Goal: Information Seeking & Learning: Learn about a topic

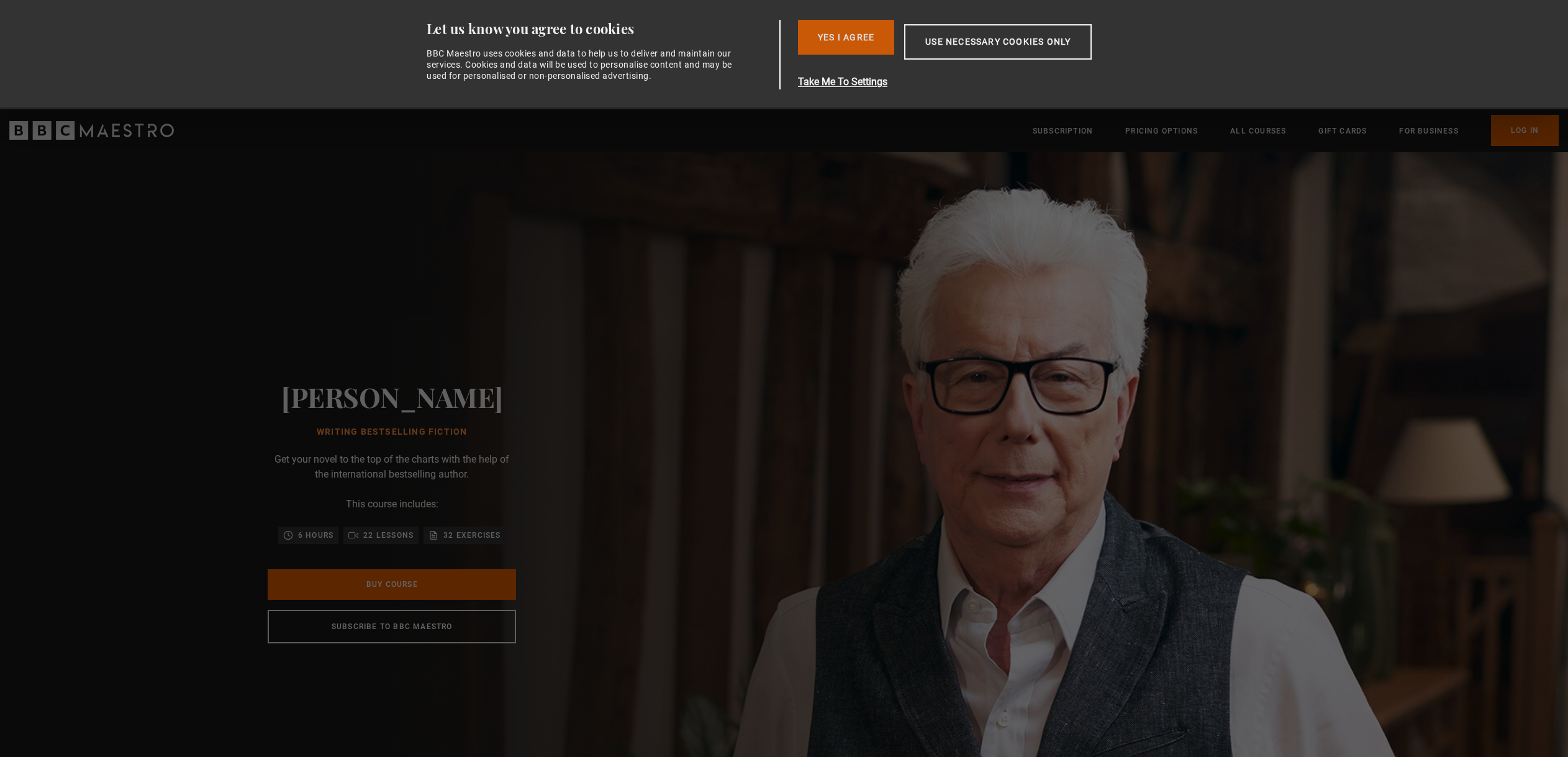
click at [836, 39] on button "Yes I Agree" at bounding box center [846, 37] width 96 height 35
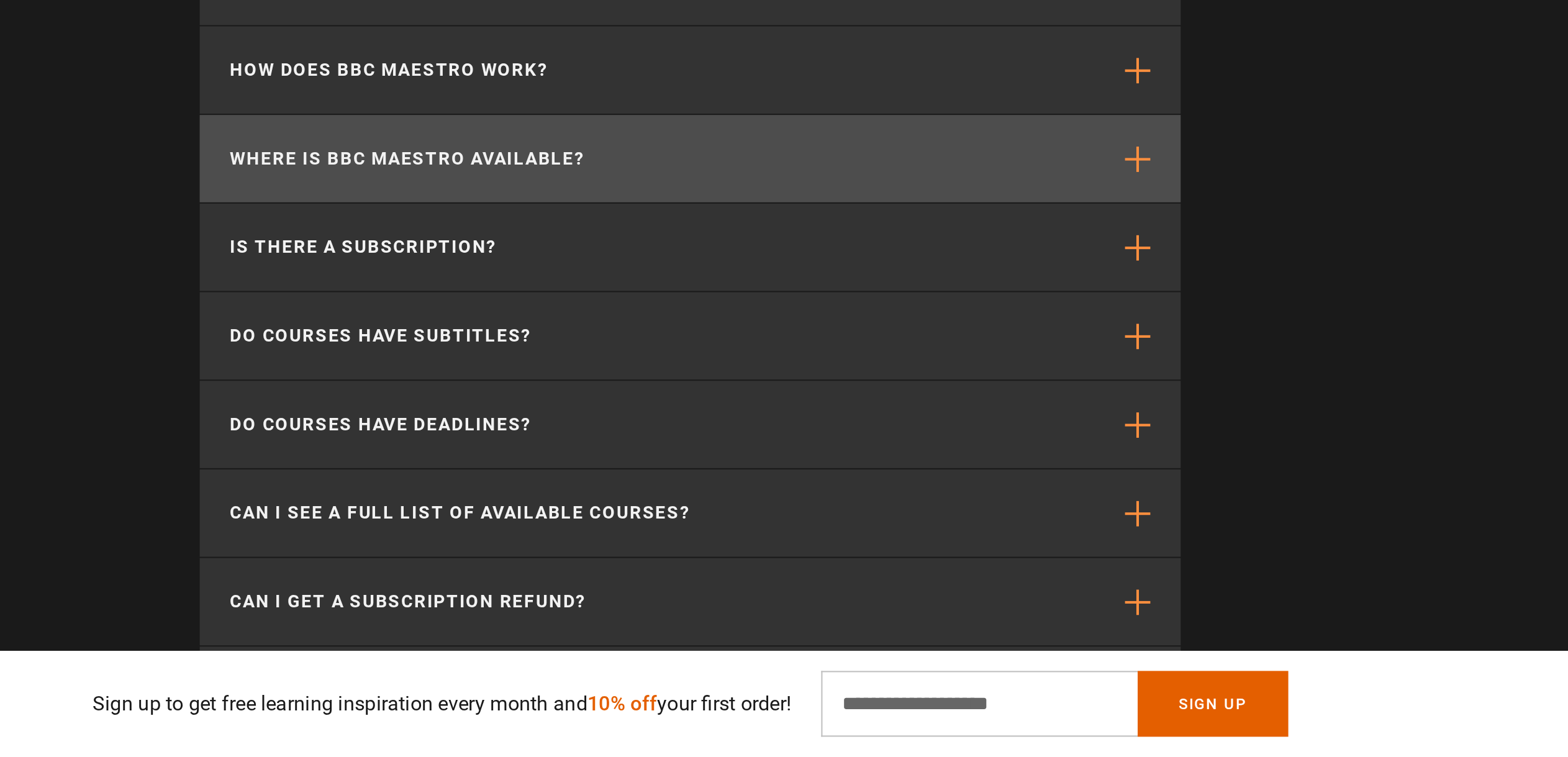
scroll to position [3899, 0]
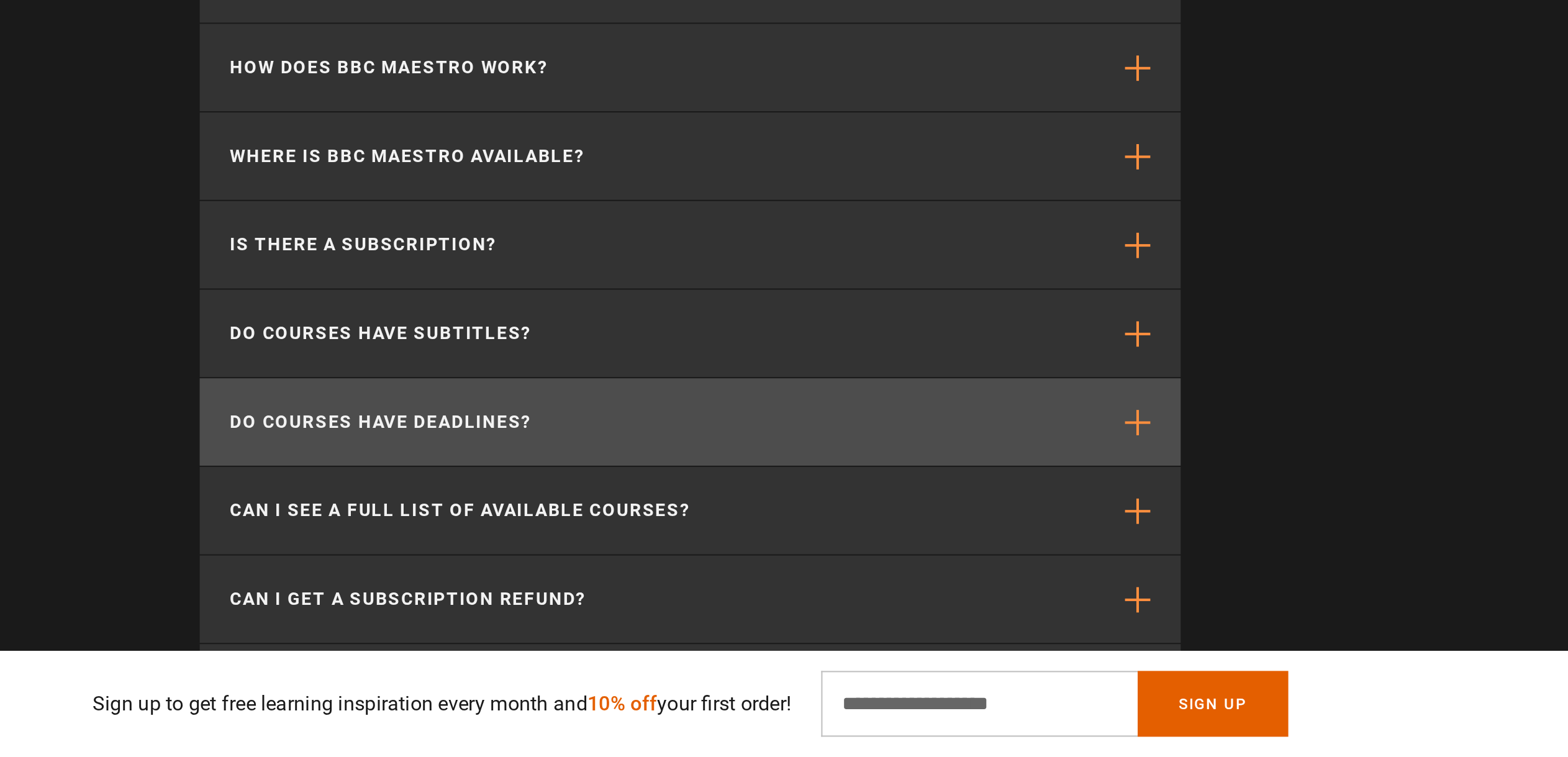
click at [558, 587] on p "Do courses have deadlines?" at bounding box center [632, 593] width 148 height 13
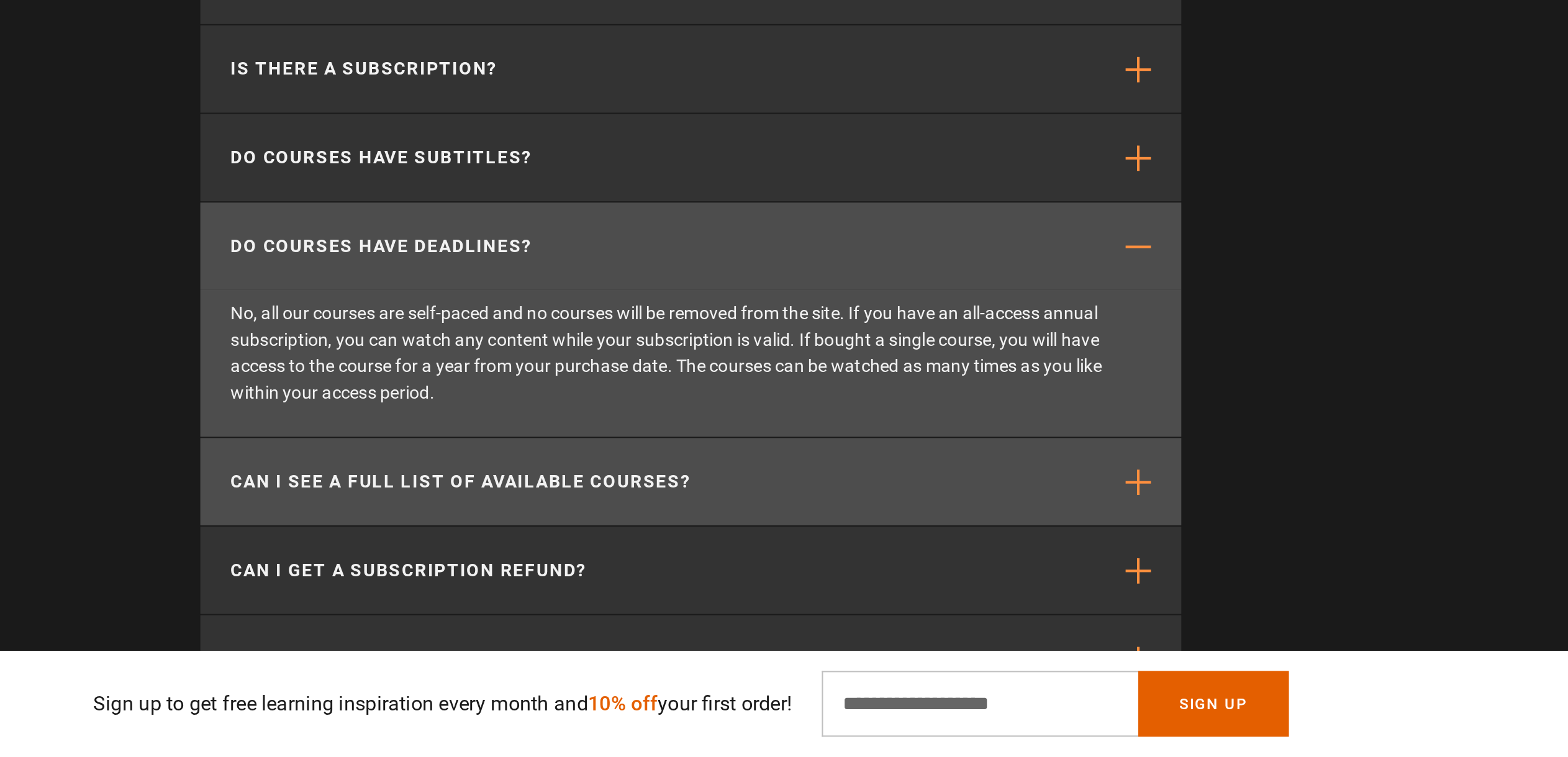
scroll to position [3988, 0]
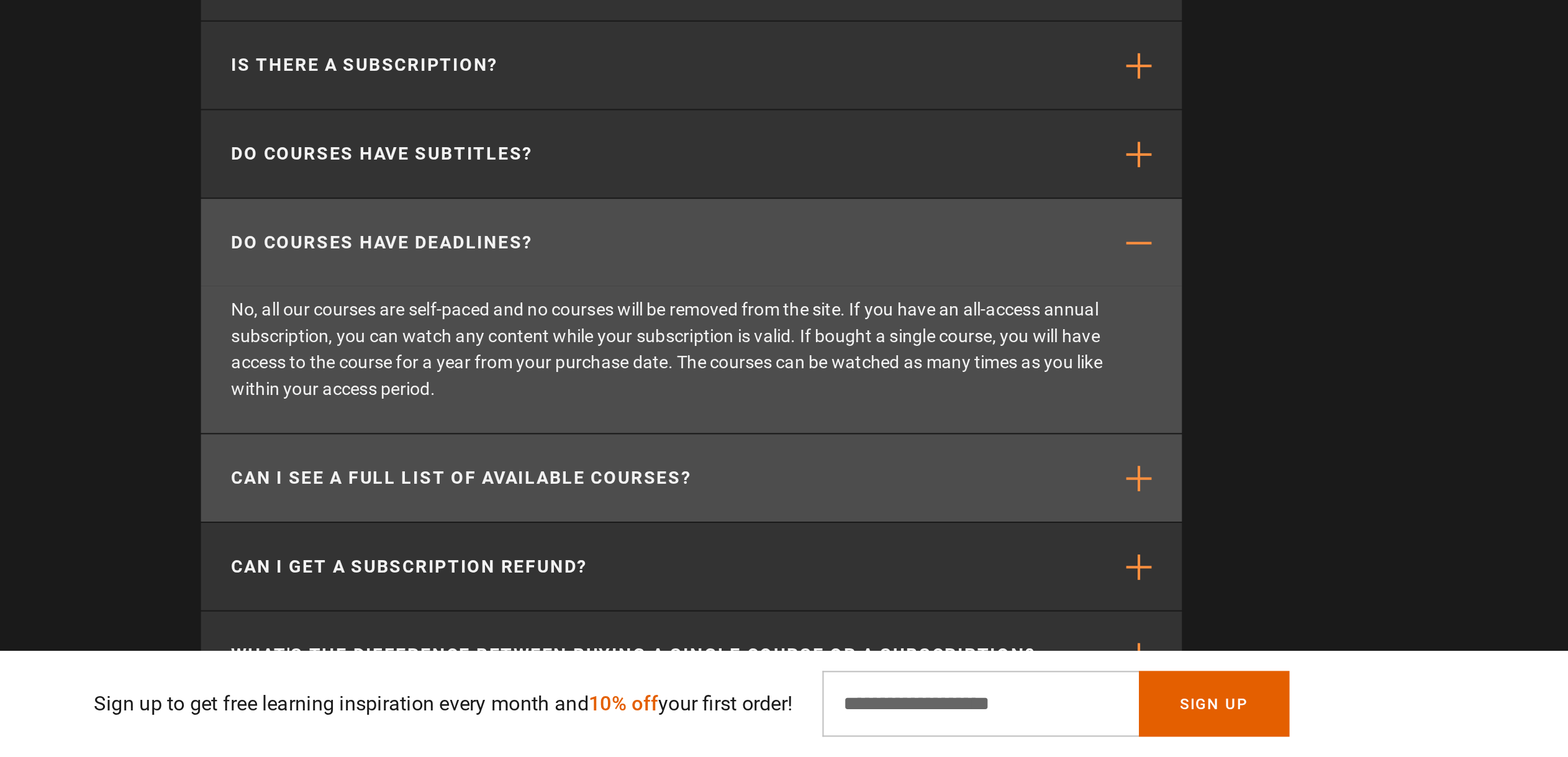
click at [558, 613] on p "Can I see a full list of available courses?" at bounding box center [671, 620] width 226 height 13
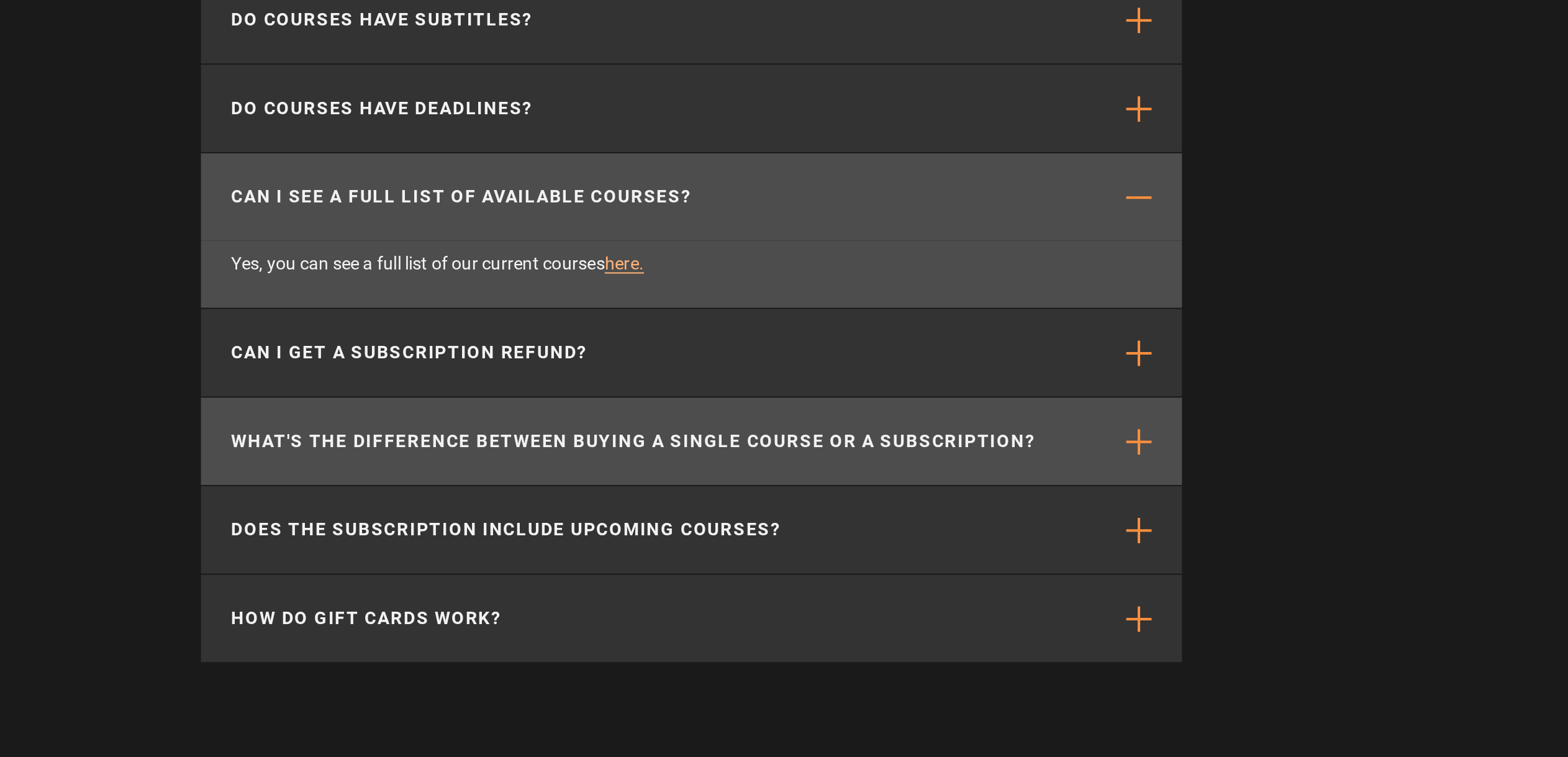
scroll to position [4054, 0]
click at [558, 595] on p "What's the difference between buying a single course or a subscription?" at bounding box center [755, 602] width 394 height 13
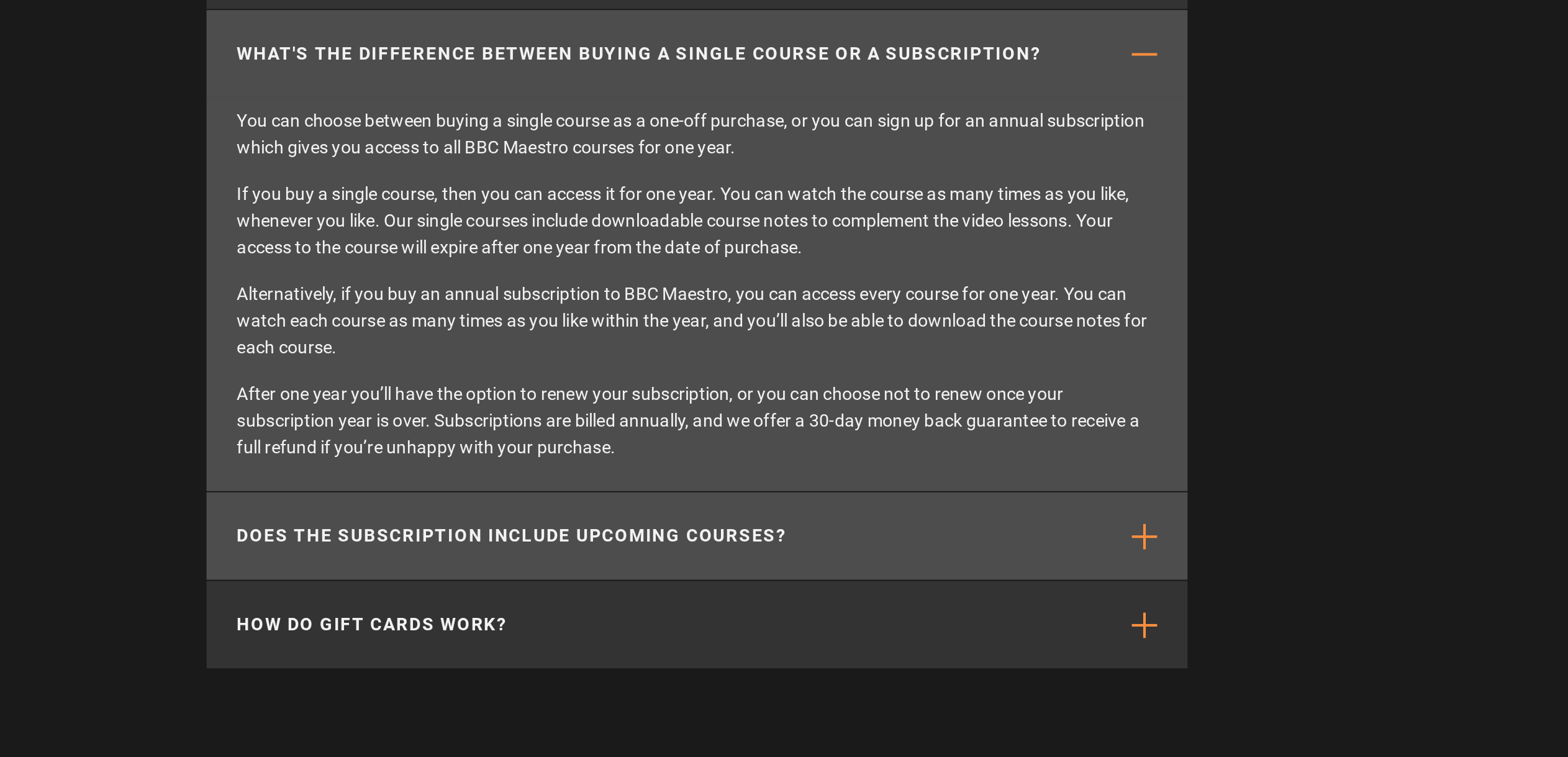
scroll to position [0, 2767]
click at [558, 642] on p "Does the subscription include upcoming courses?" at bounding box center [693, 648] width 270 height 13
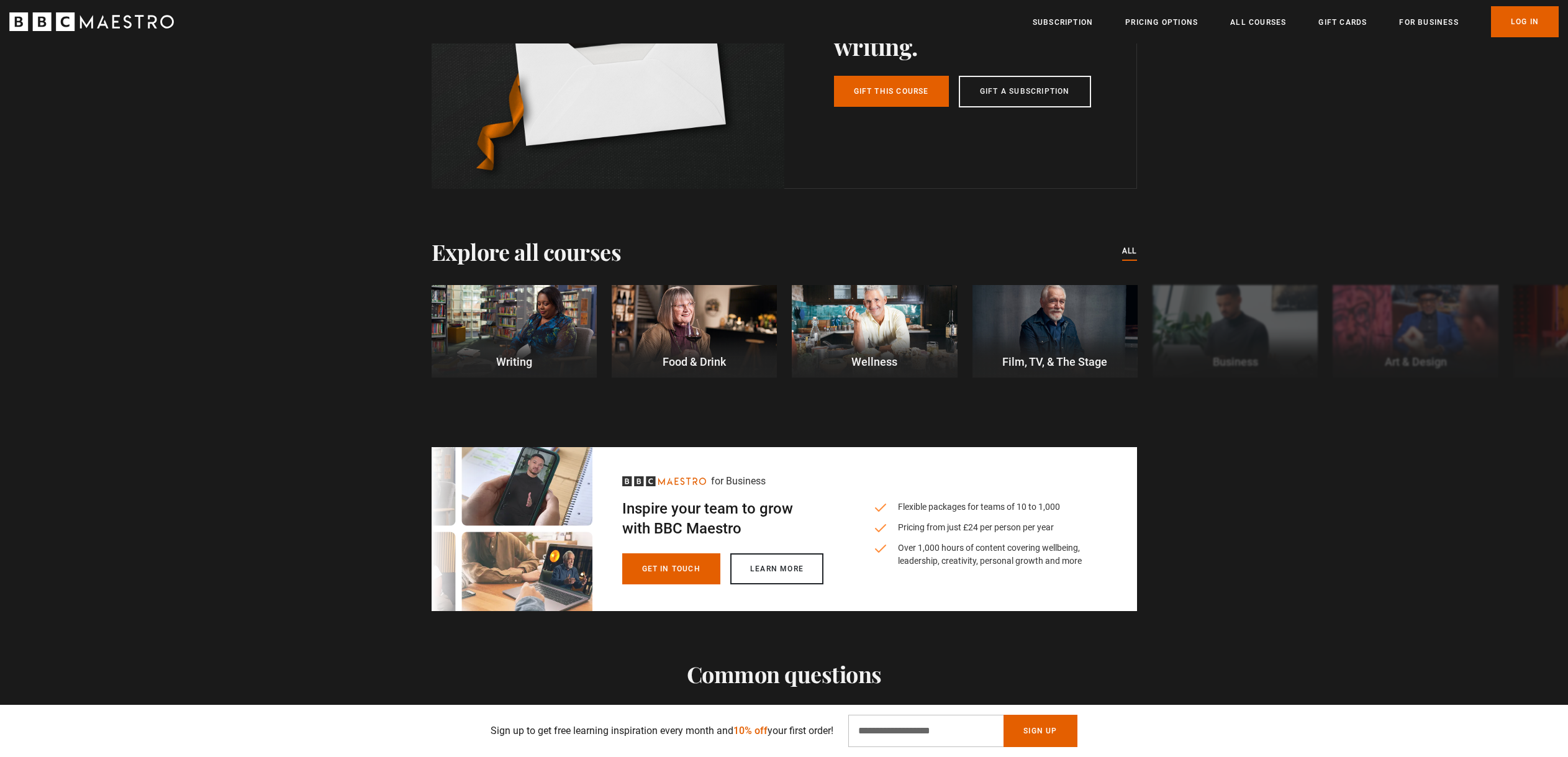
scroll to position [3545, 0]
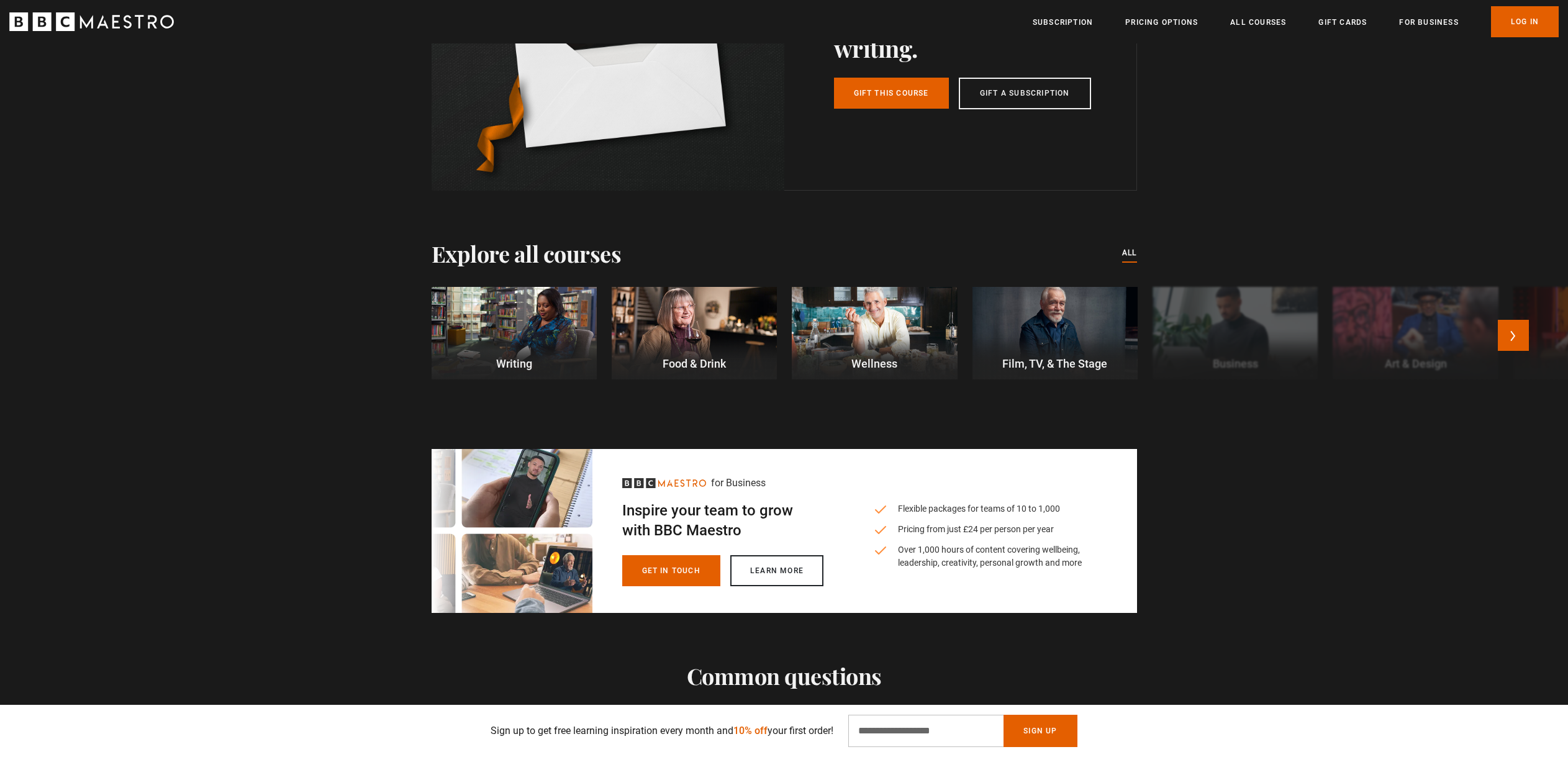
click at [500, 310] on div at bounding box center [514, 334] width 165 height 93
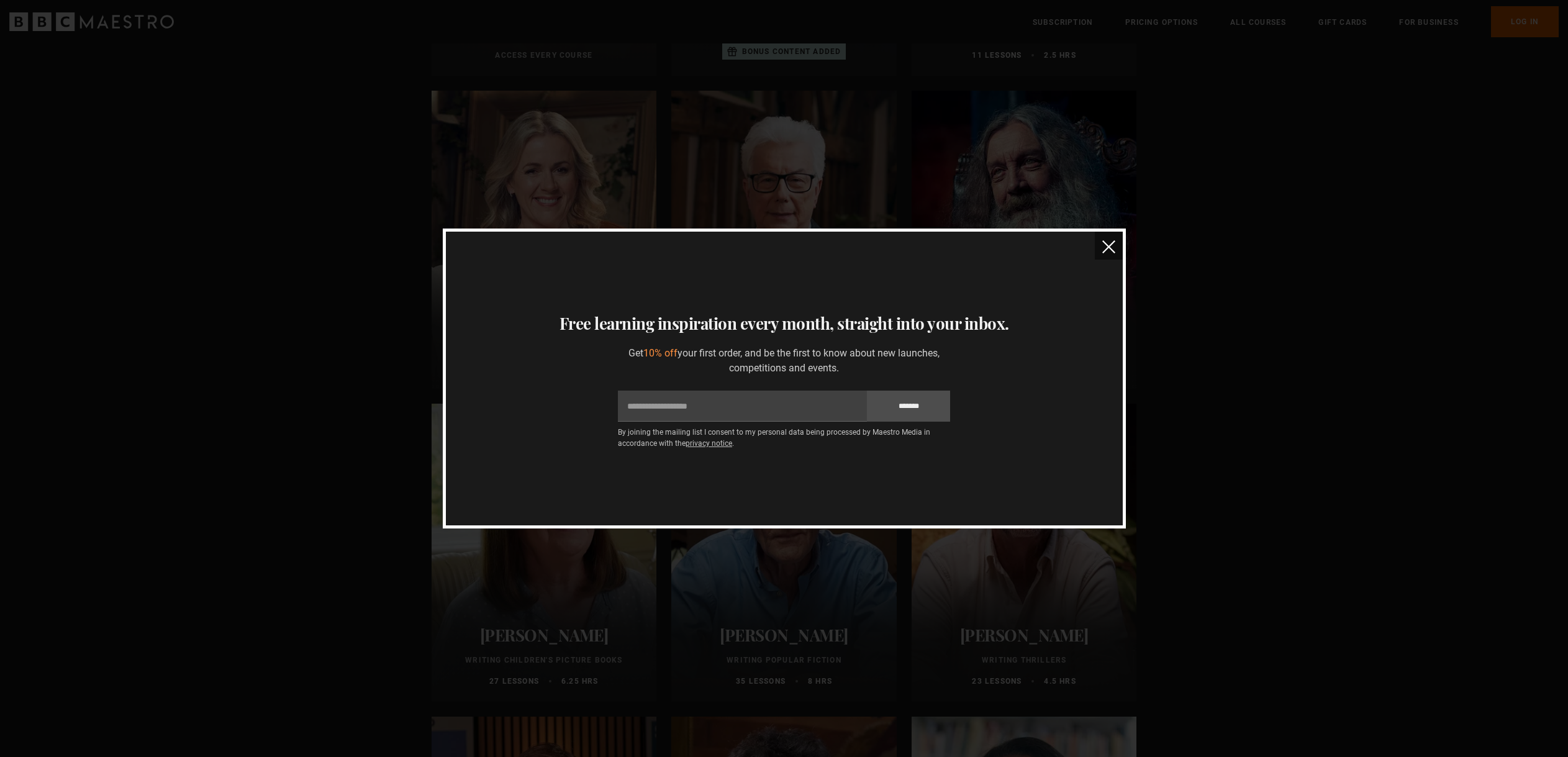
scroll to position [397, 0]
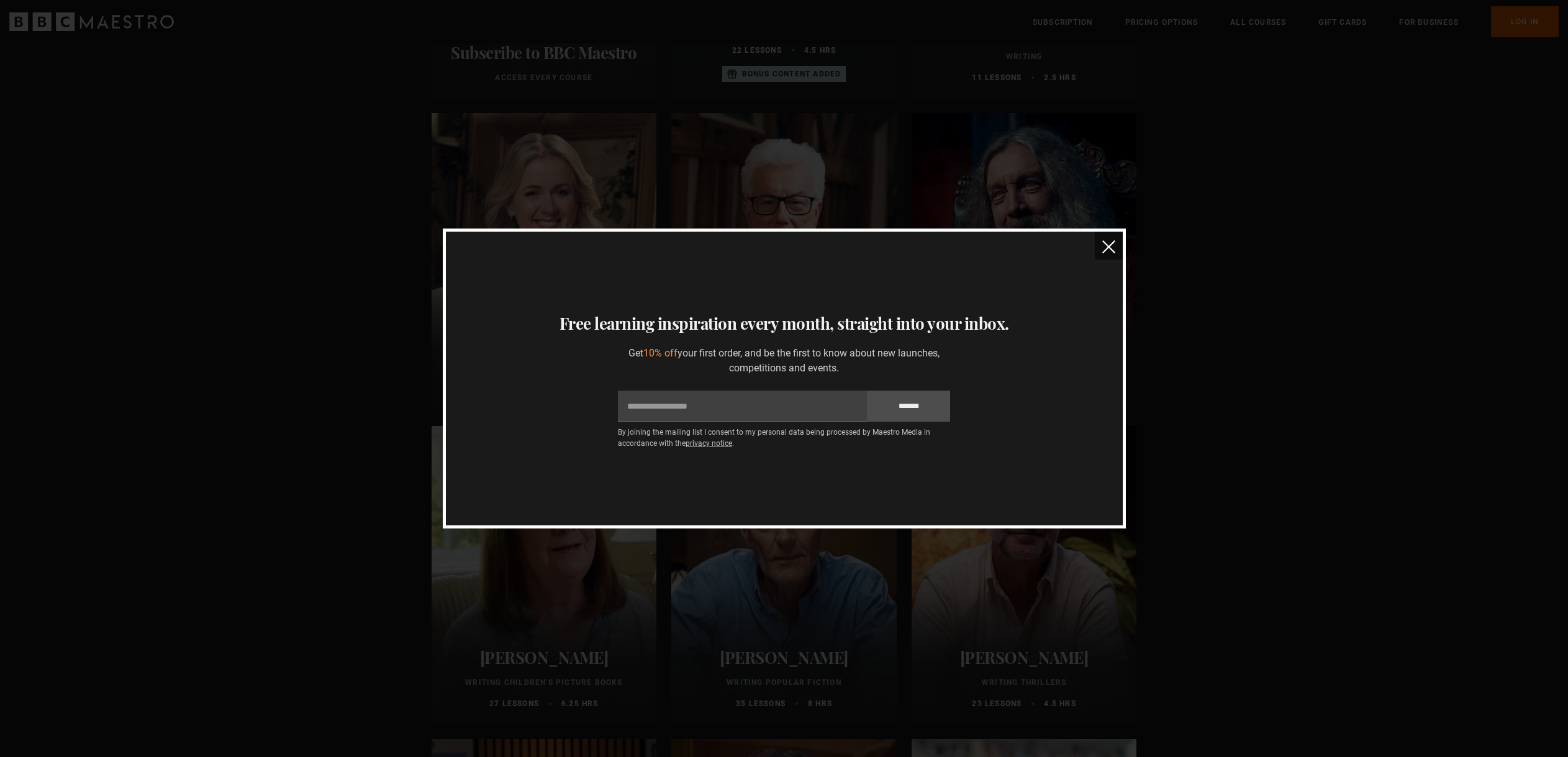
click at [1112, 246] on img "close" at bounding box center [1109, 247] width 13 height 13
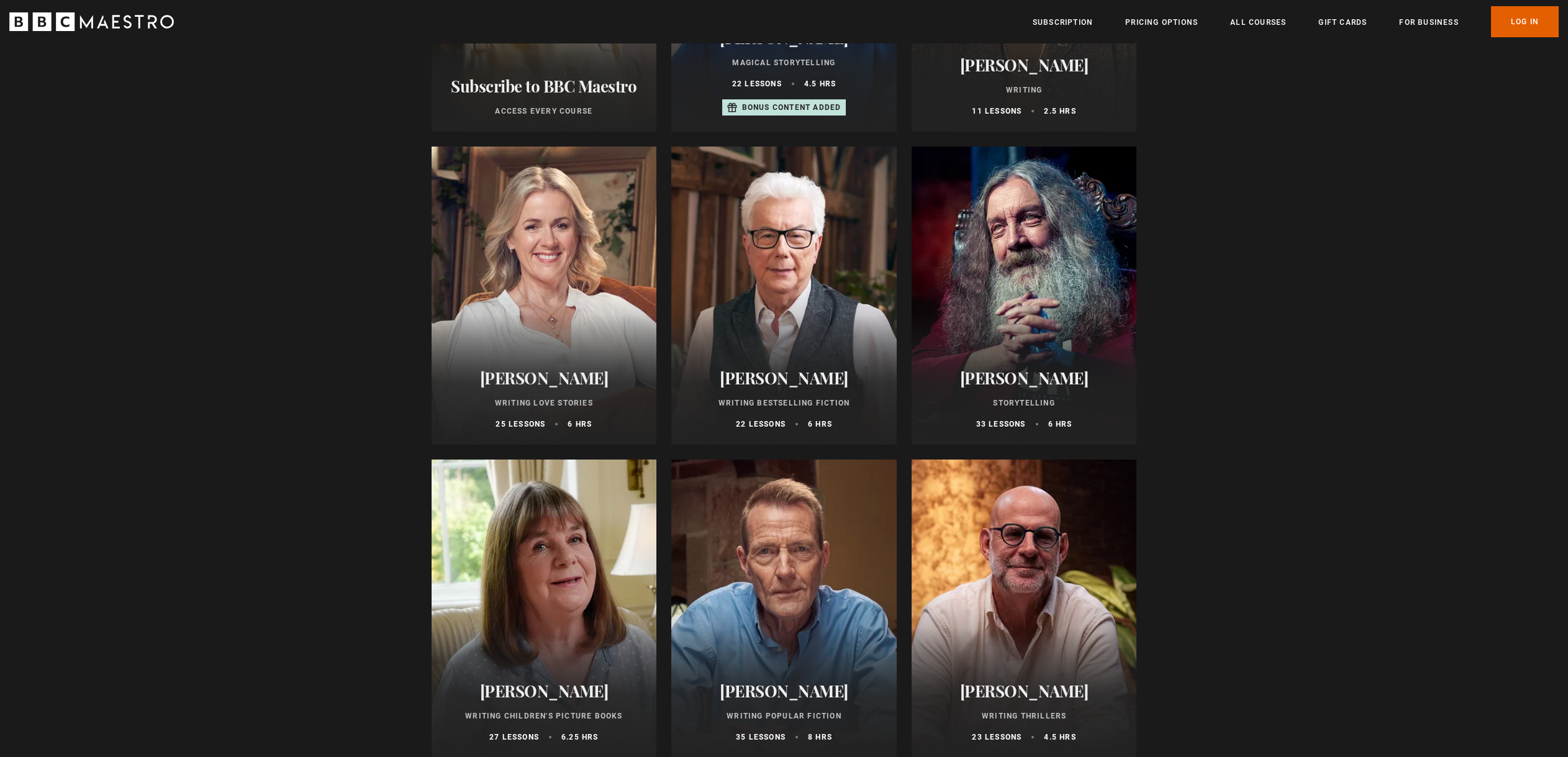
scroll to position [364, 0]
click at [1037, 257] on div at bounding box center [1024, 295] width 225 height 298
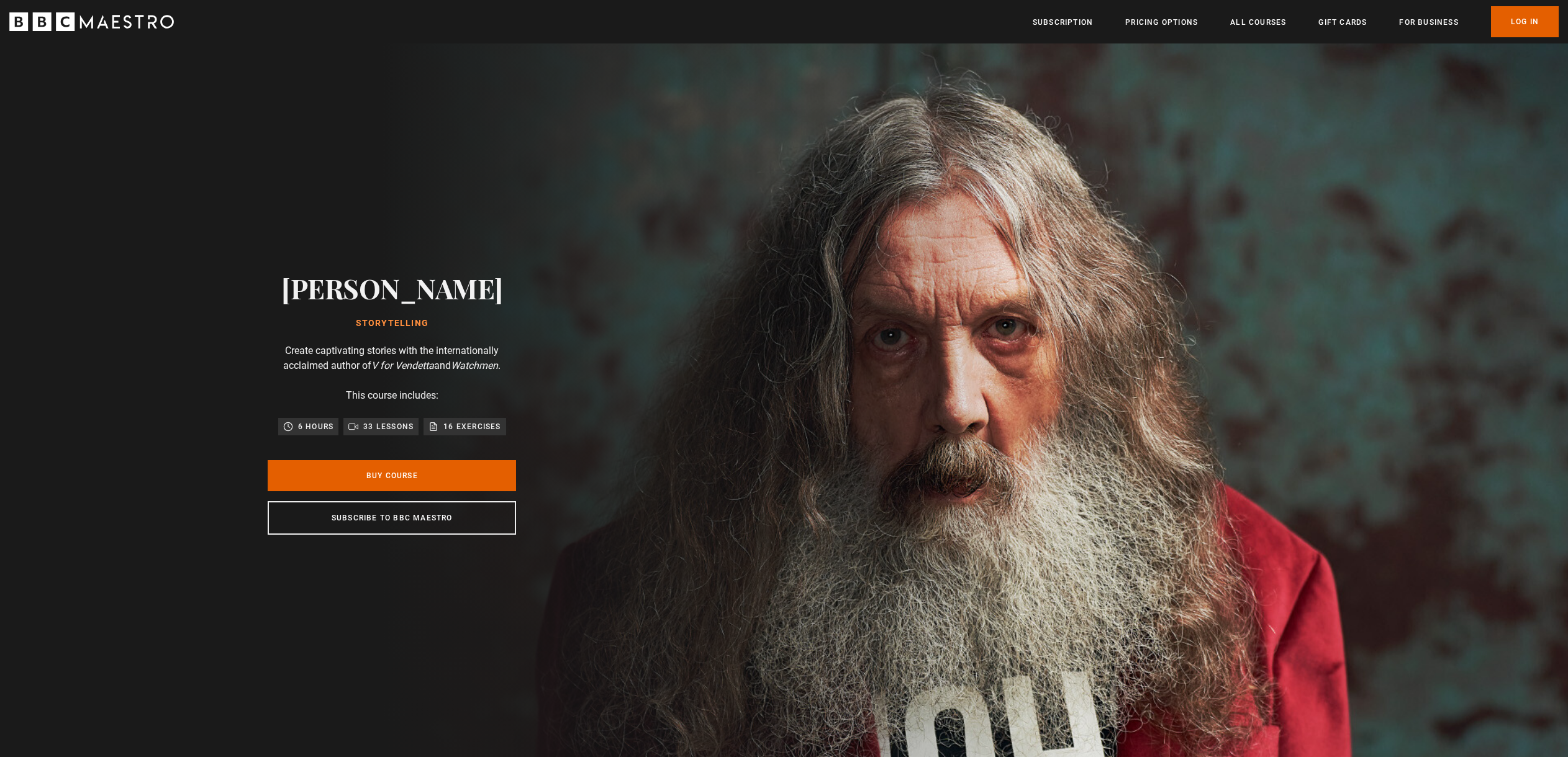
scroll to position [0, 651]
click at [1244, 21] on link "All Courses" at bounding box center [1258, 22] width 56 height 12
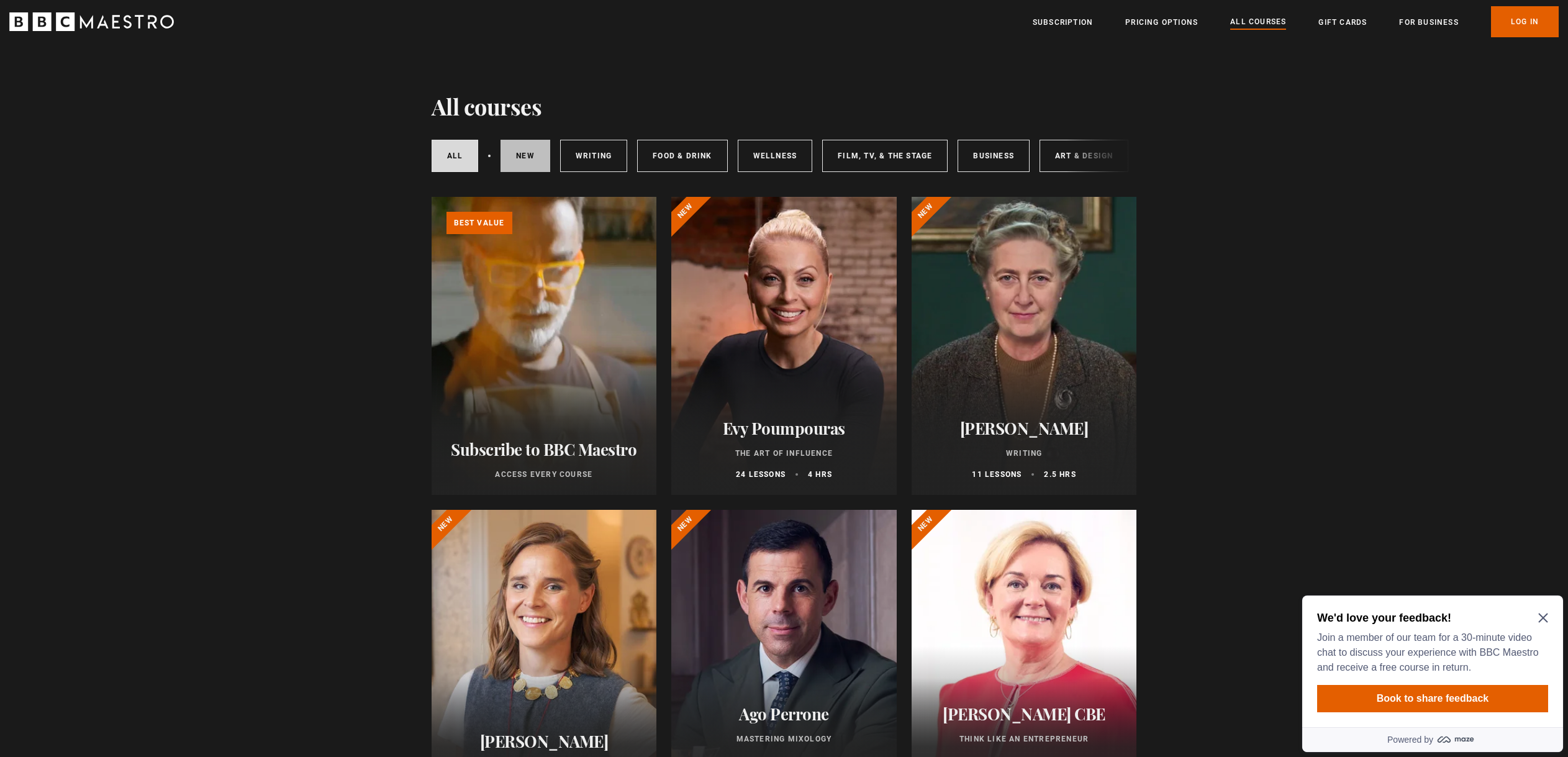
click at [521, 162] on link "New courses" at bounding box center [525, 156] width 50 height 32
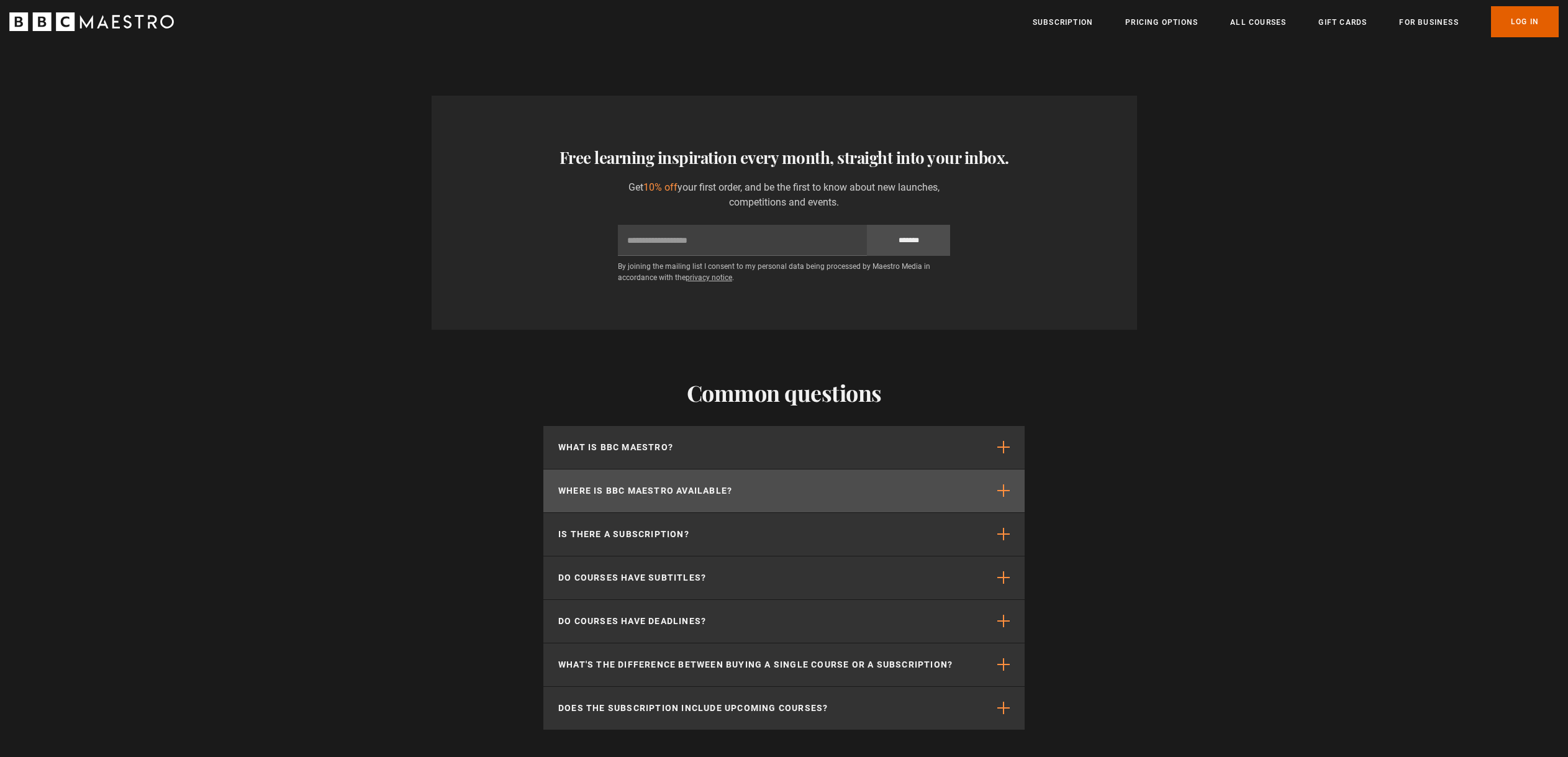
scroll to position [1497, 0]
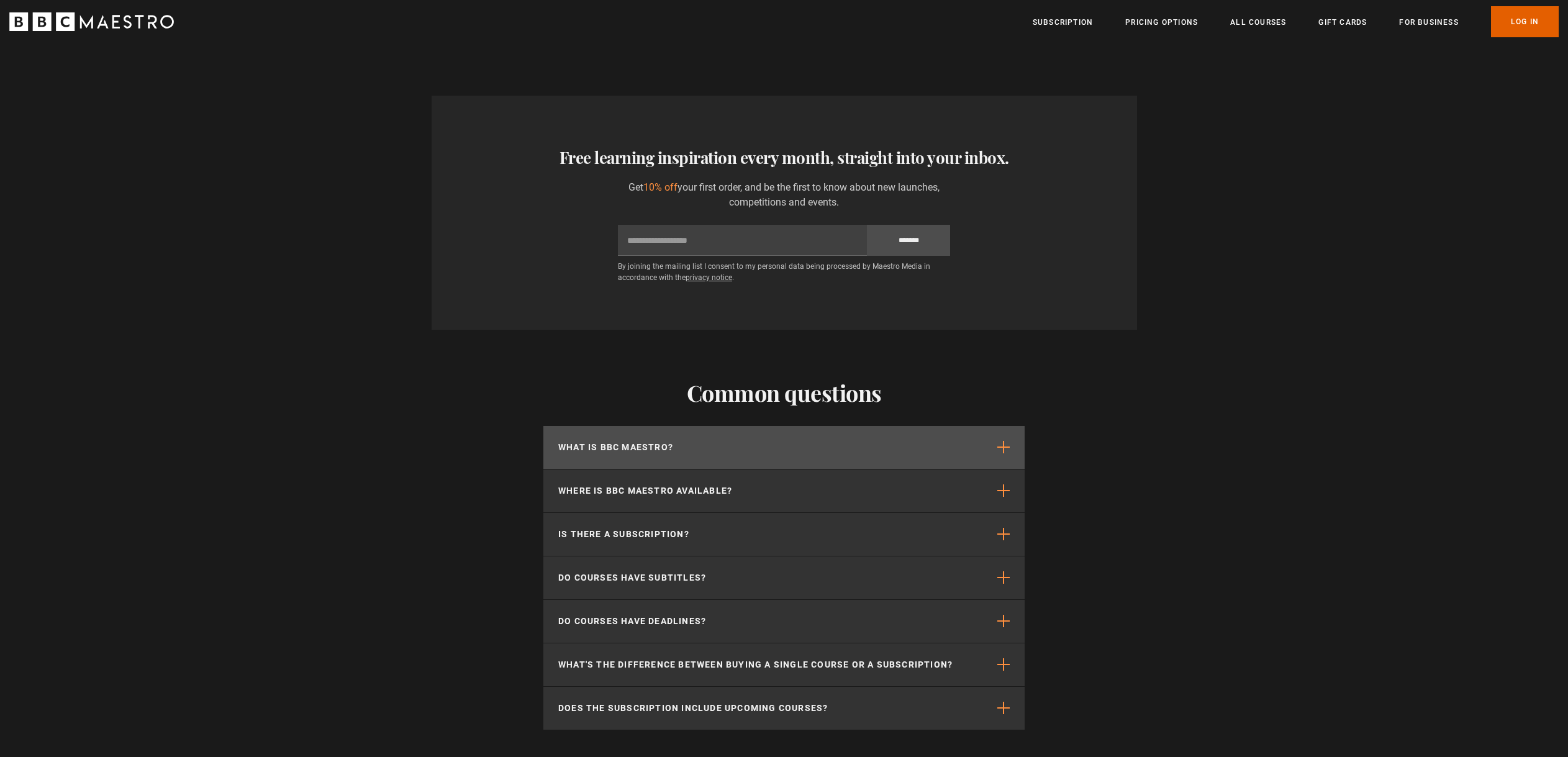
click at [614, 447] on p "What is BBC Maestro?" at bounding box center [616, 447] width 115 height 13
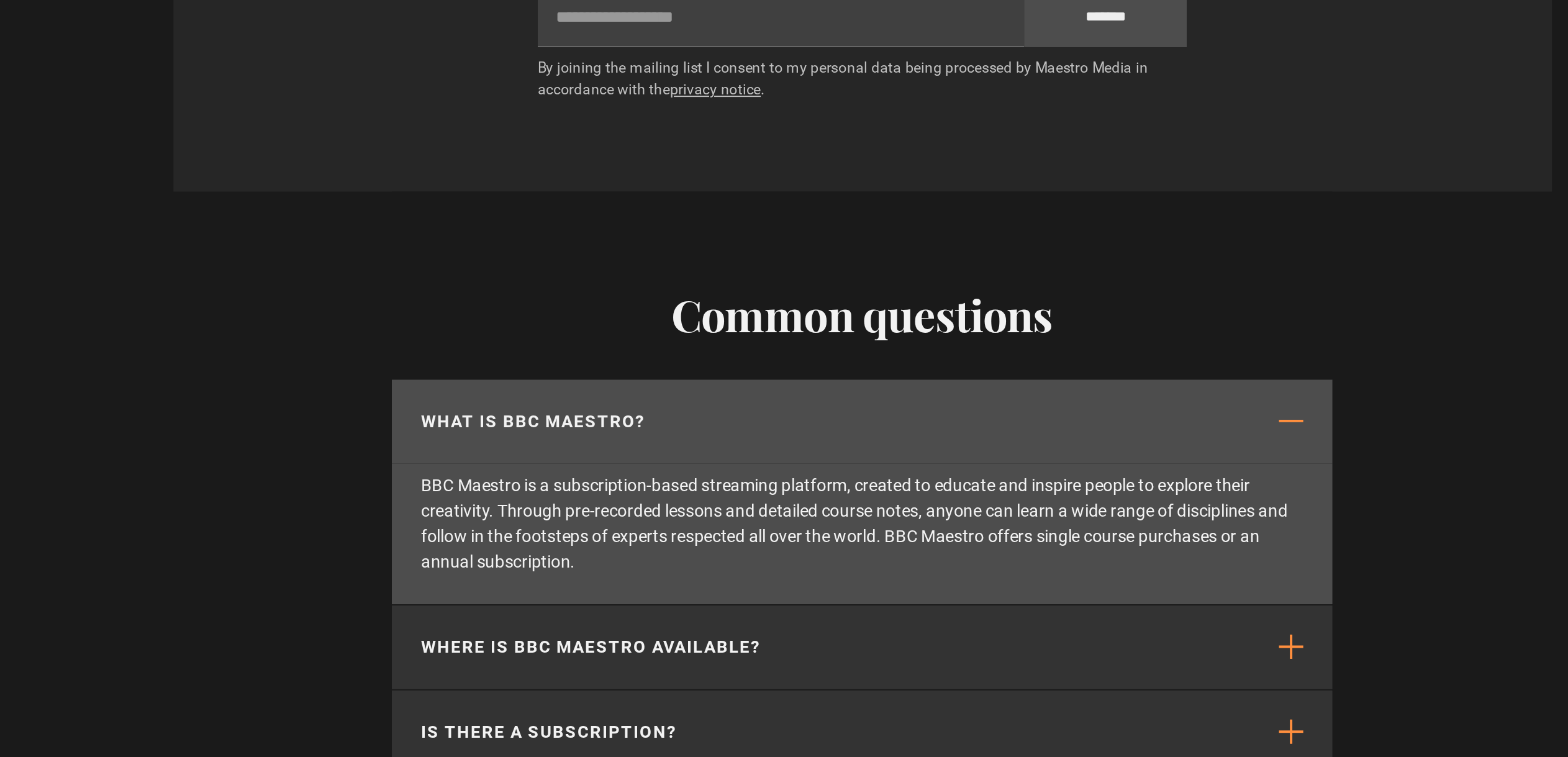
scroll to position [1498, 0]
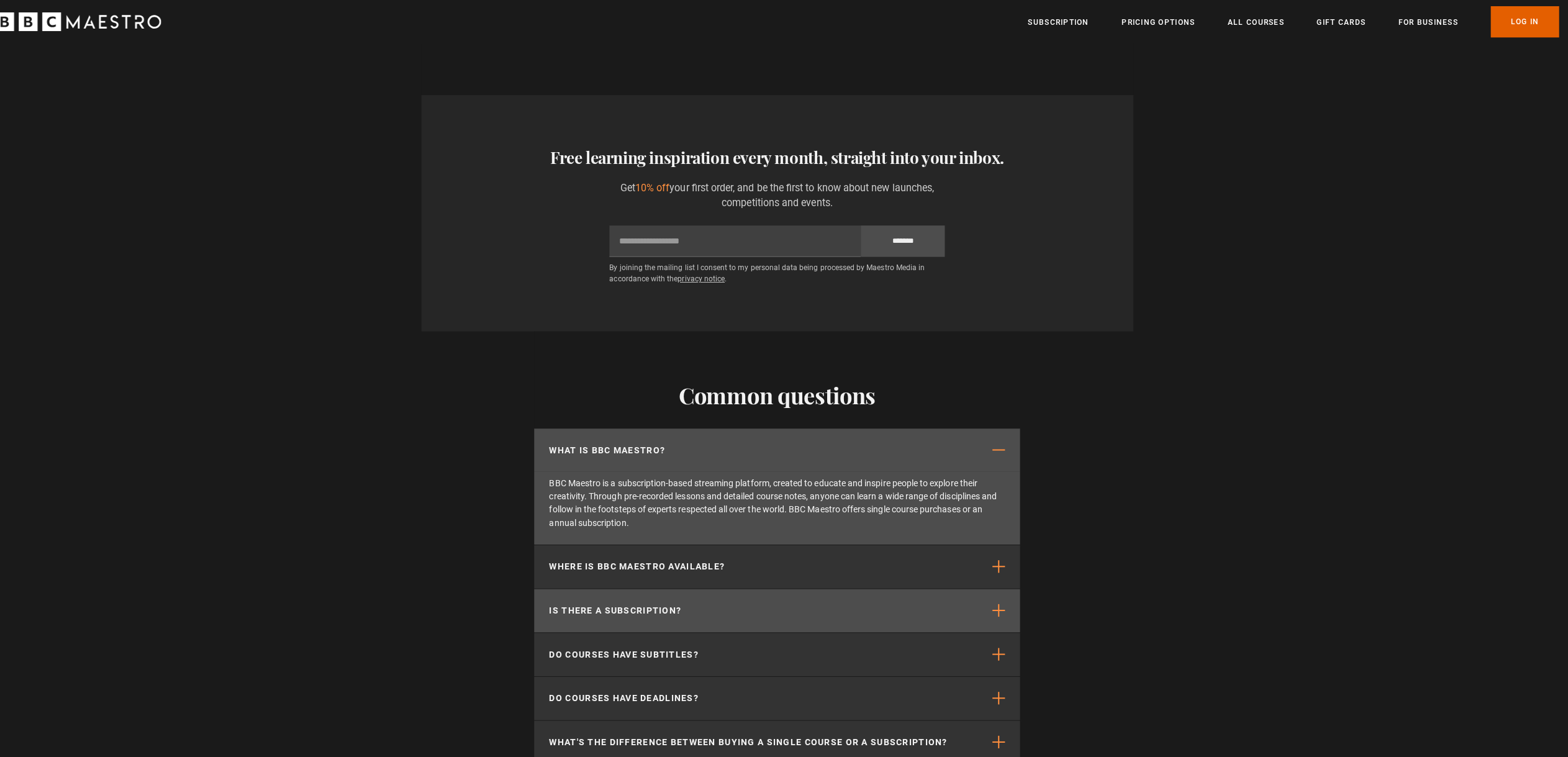
click at [606, 612] on button "Is there a subscription?" at bounding box center [784, 605] width 482 height 43
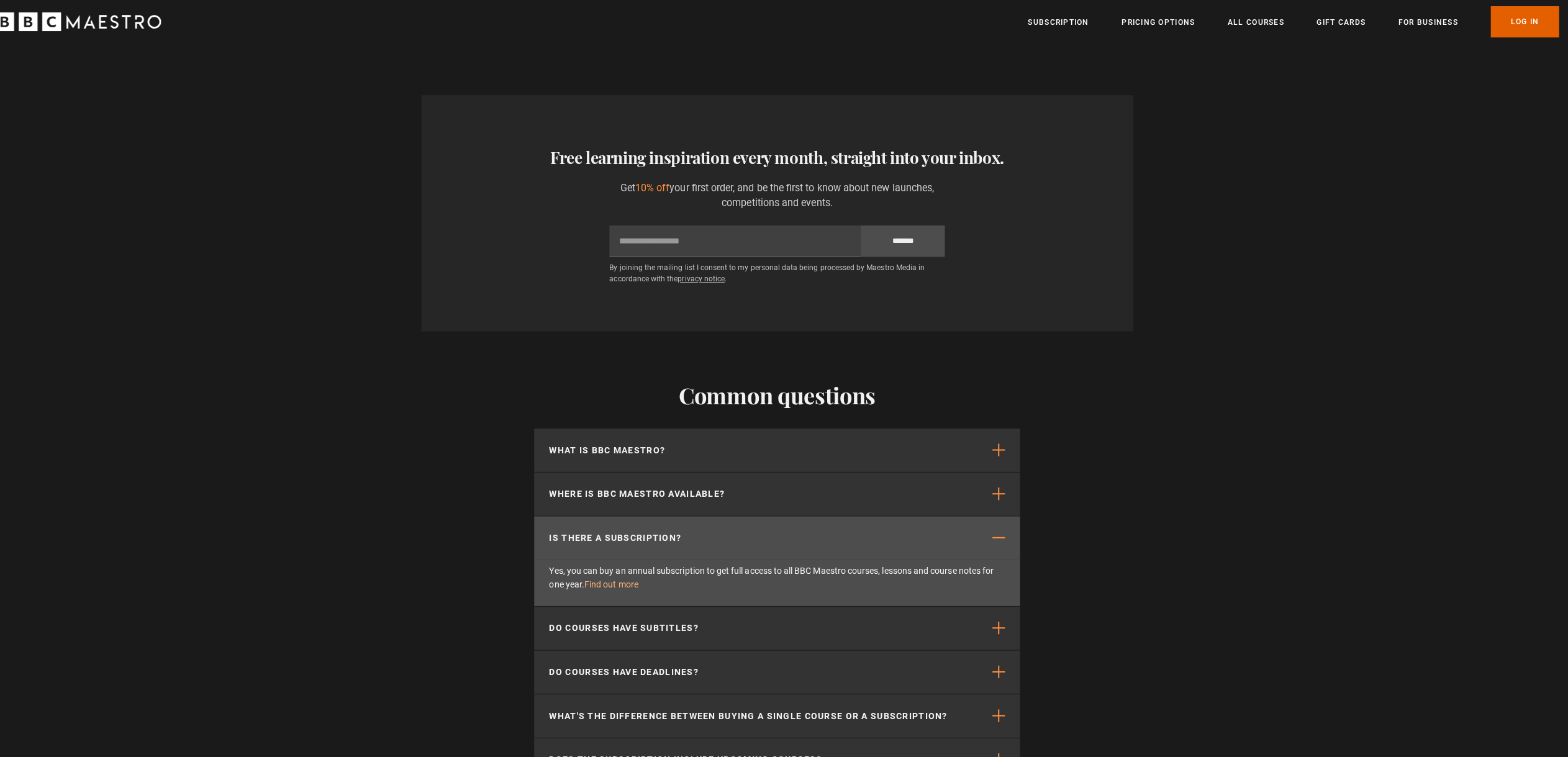
click at [601, 583] on link "Find out more" at bounding box center [619, 579] width 53 height 10
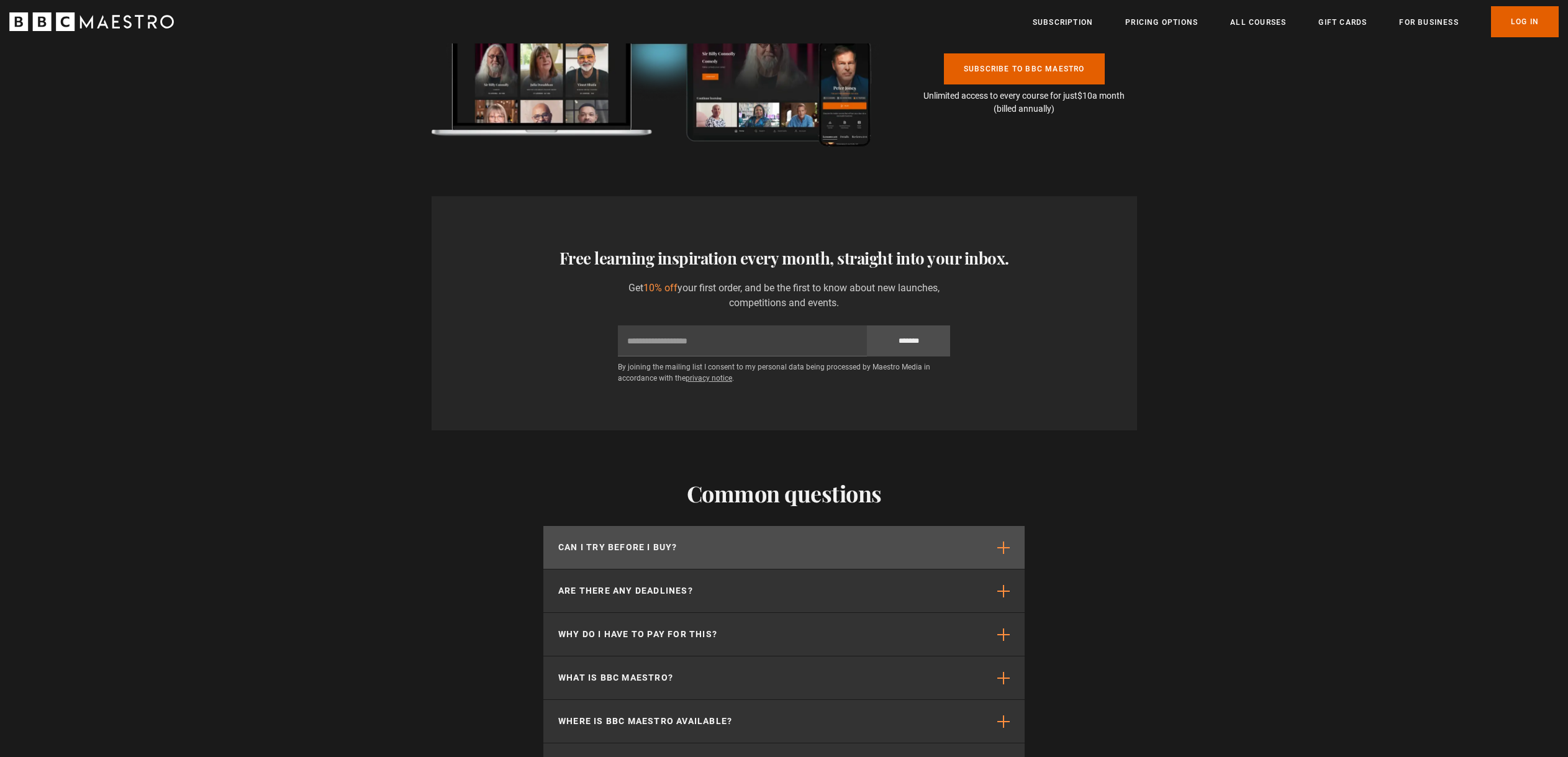
scroll to position [0, 976]
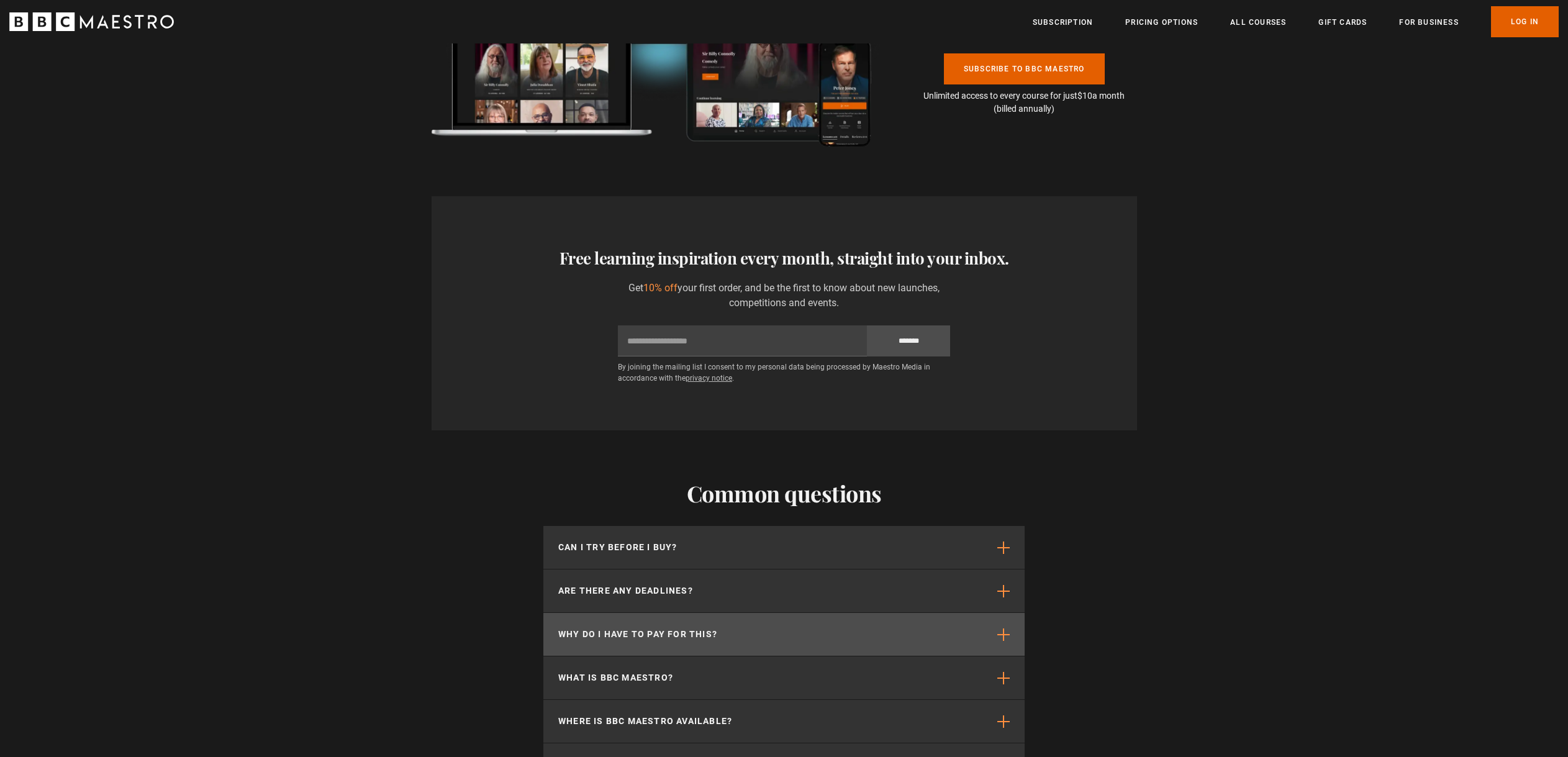
click at [631, 628] on p "Why do I have to pay for this?" at bounding box center [638, 635] width 159 height 13
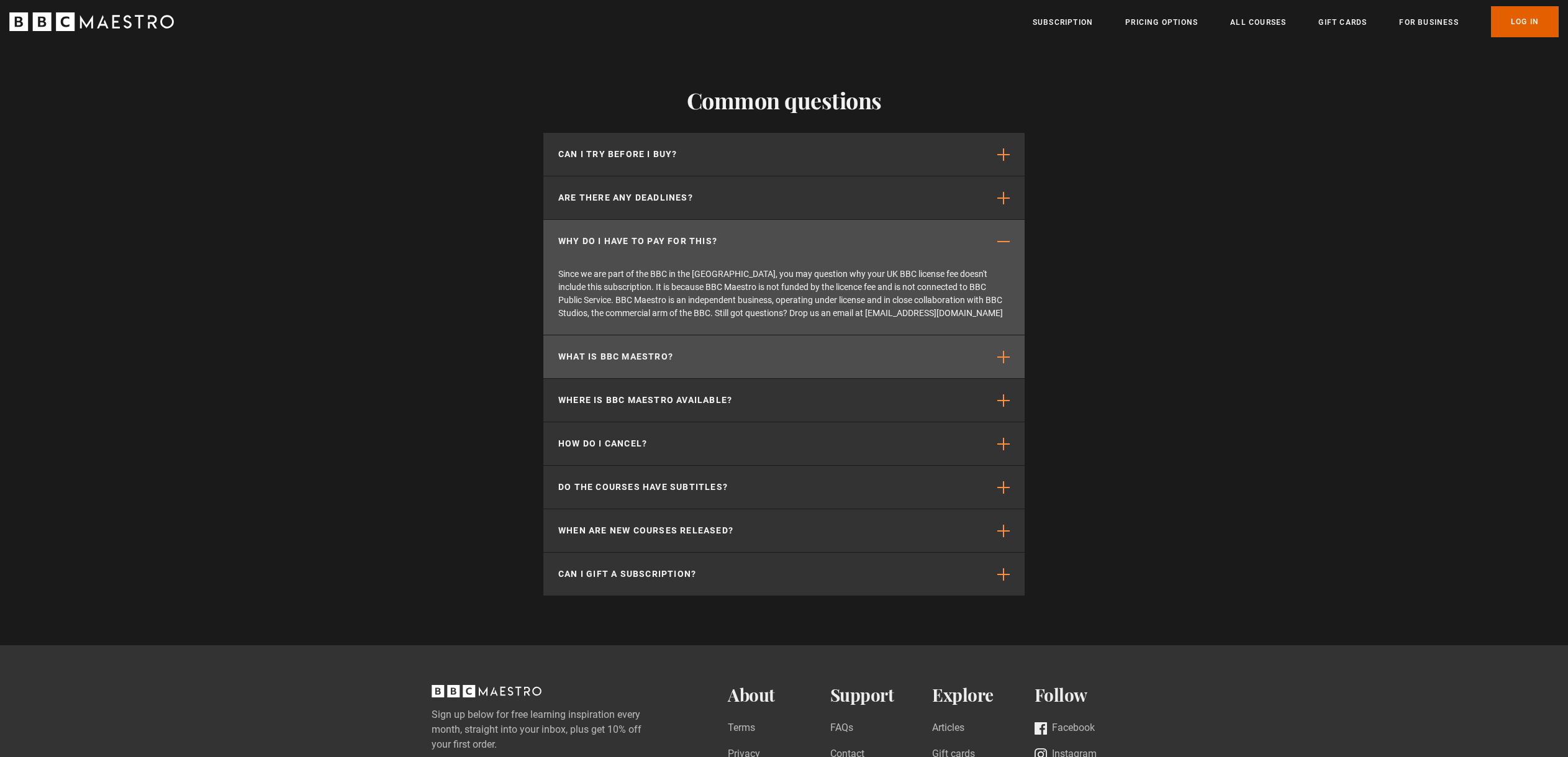
scroll to position [0, 1790]
